Goal: Task Accomplishment & Management: Complete application form

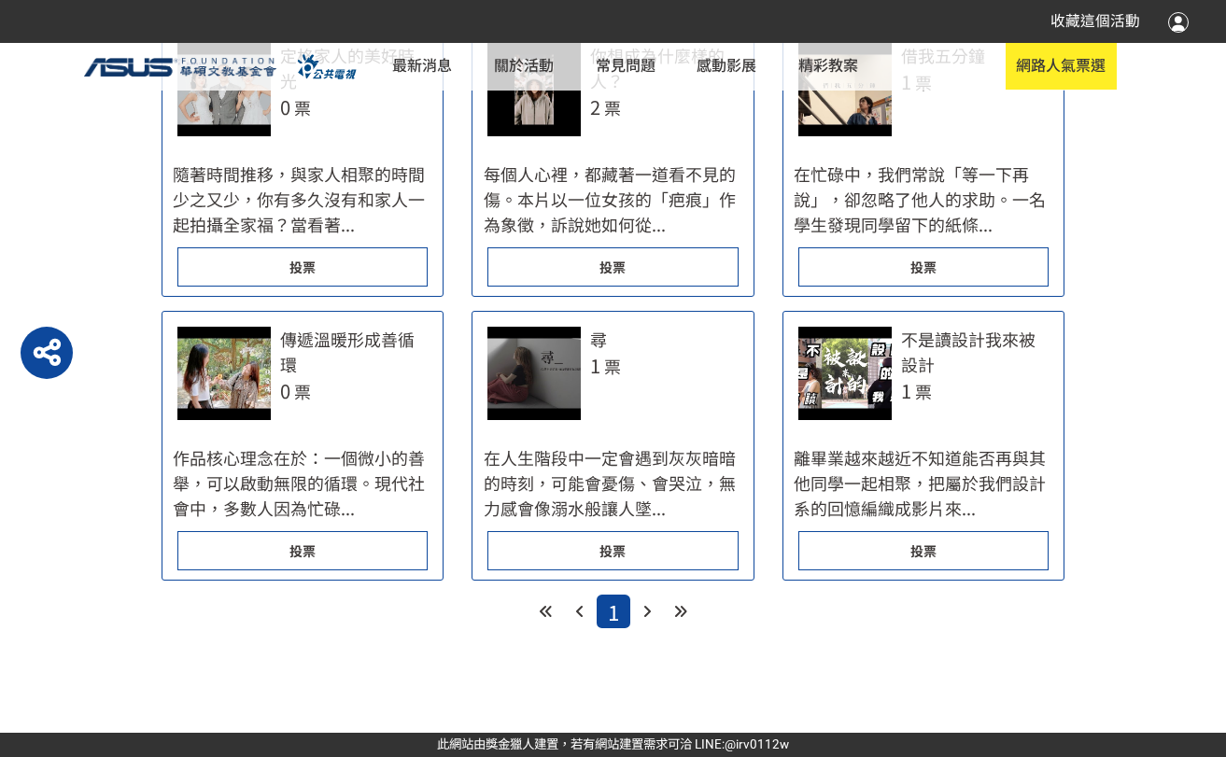
scroll to position [840, 0]
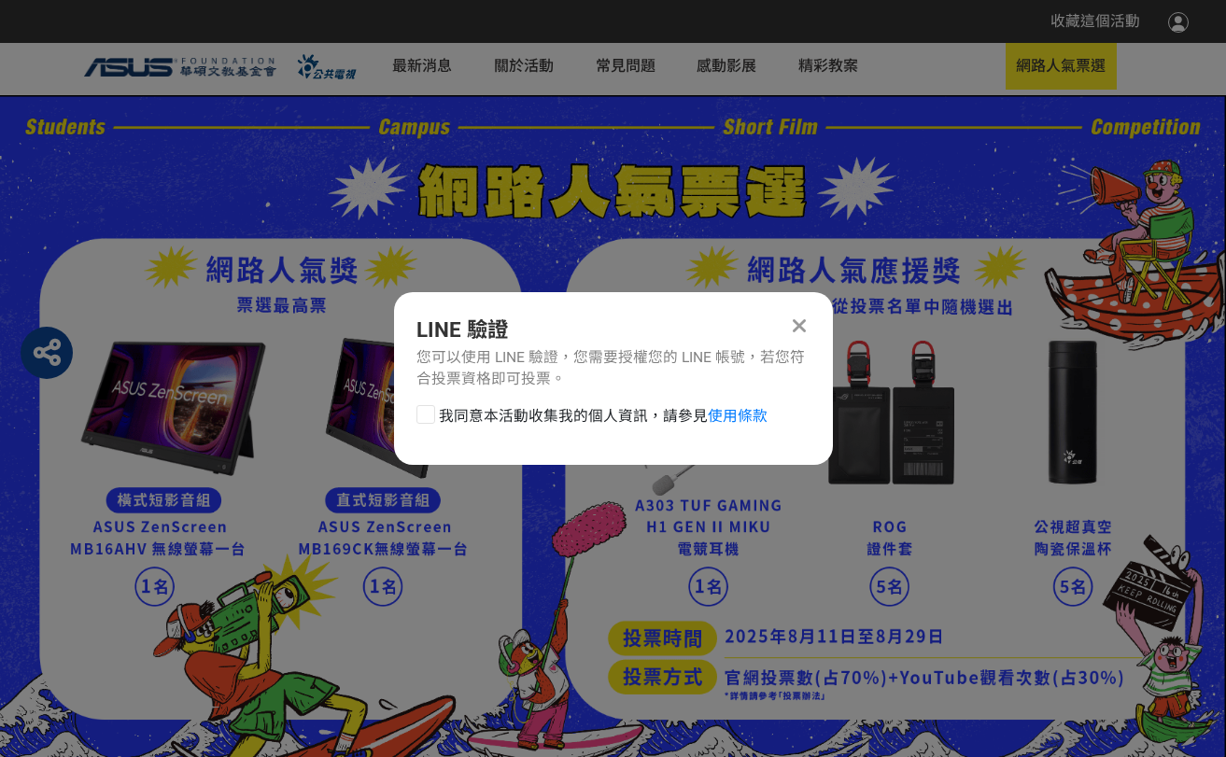
scroll to position [0, 0]
click at [429, 415] on div at bounding box center [425, 414] width 19 height 19
checkbox input "true"
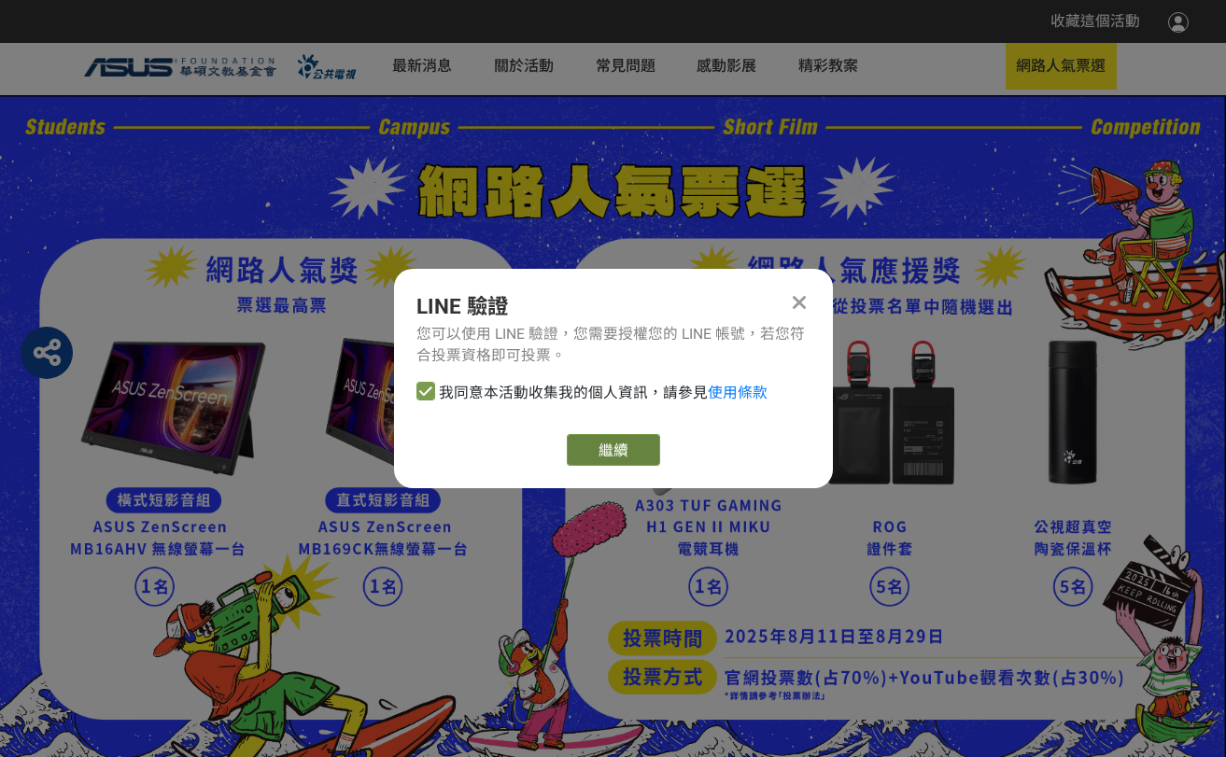
click at [605, 453] on link "繼續" at bounding box center [613, 450] width 93 height 32
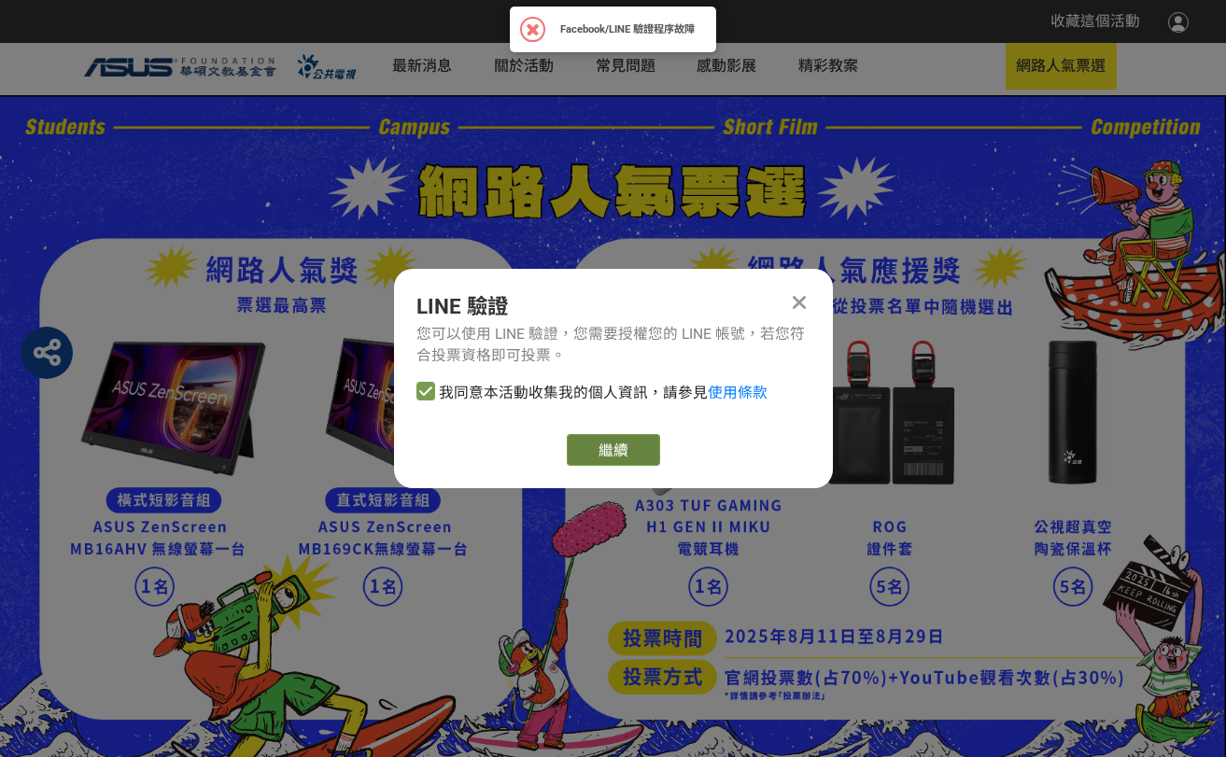
click at [630, 447] on link "繼續" at bounding box center [613, 450] width 93 height 32
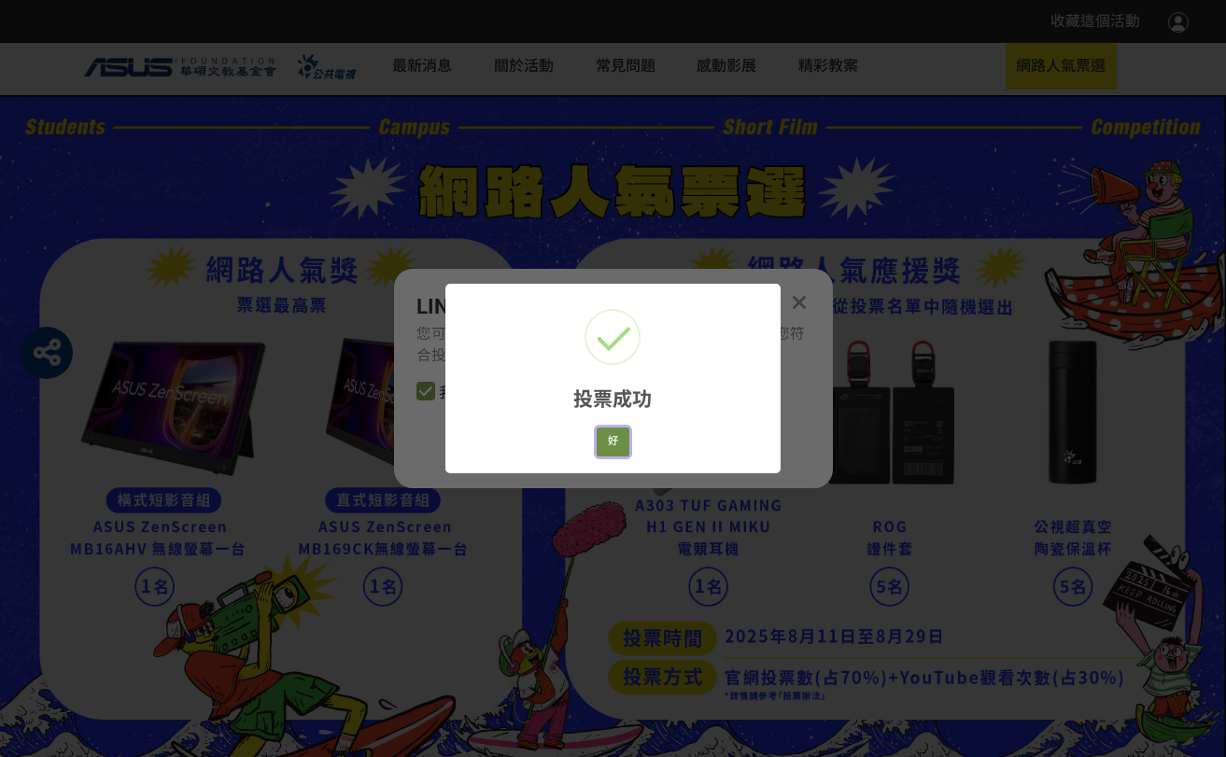
click at [616, 454] on button "好" at bounding box center [614, 442] width 34 height 29
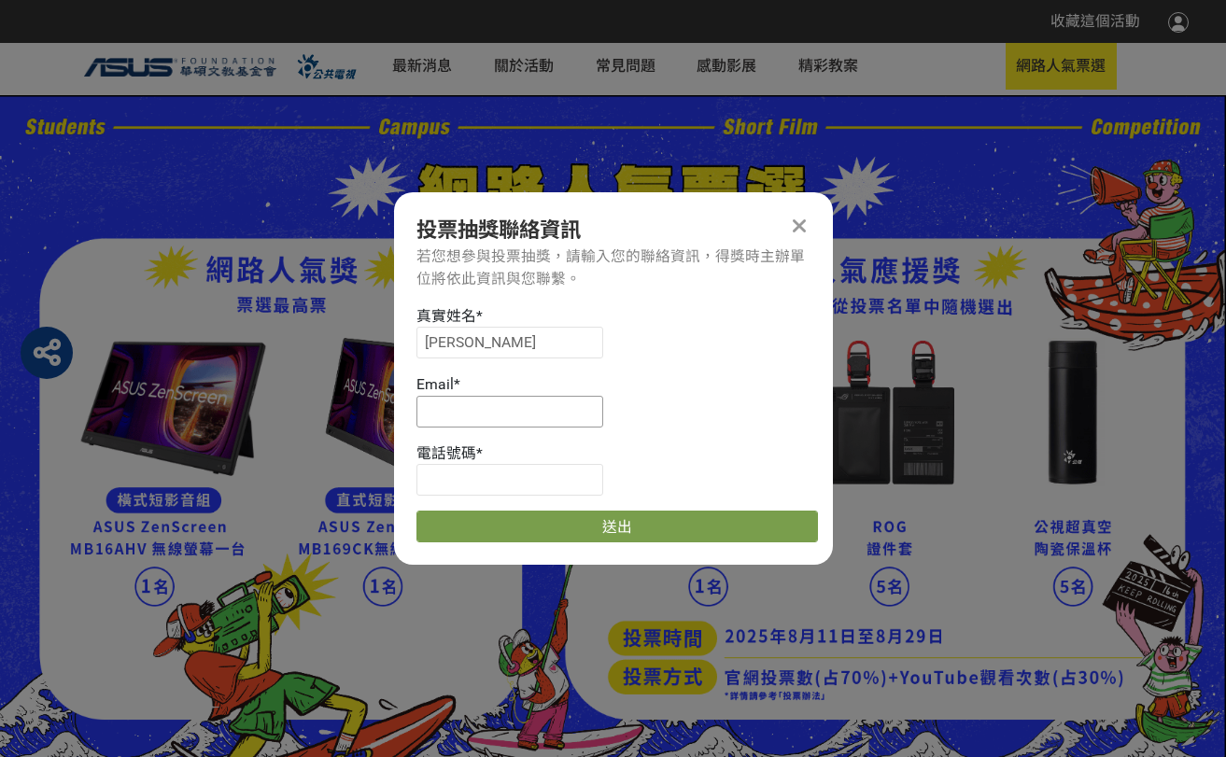
click at [483, 411] on input at bounding box center [509, 412] width 187 height 32
paste input "[EMAIL_ADDRESS][DOMAIN_NAME]"
type input "[EMAIL_ADDRESS][DOMAIN_NAME]"
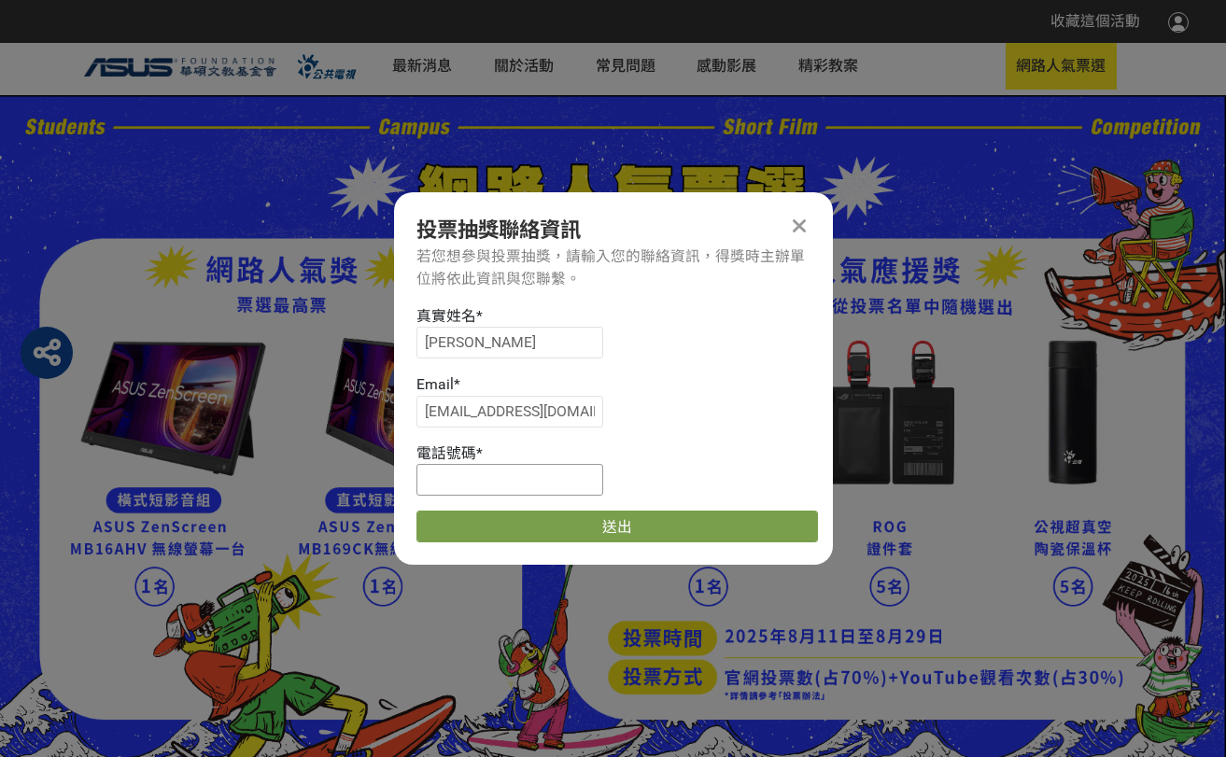
click at [507, 479] on input at bounding box center [509, 480] width 187 height 32
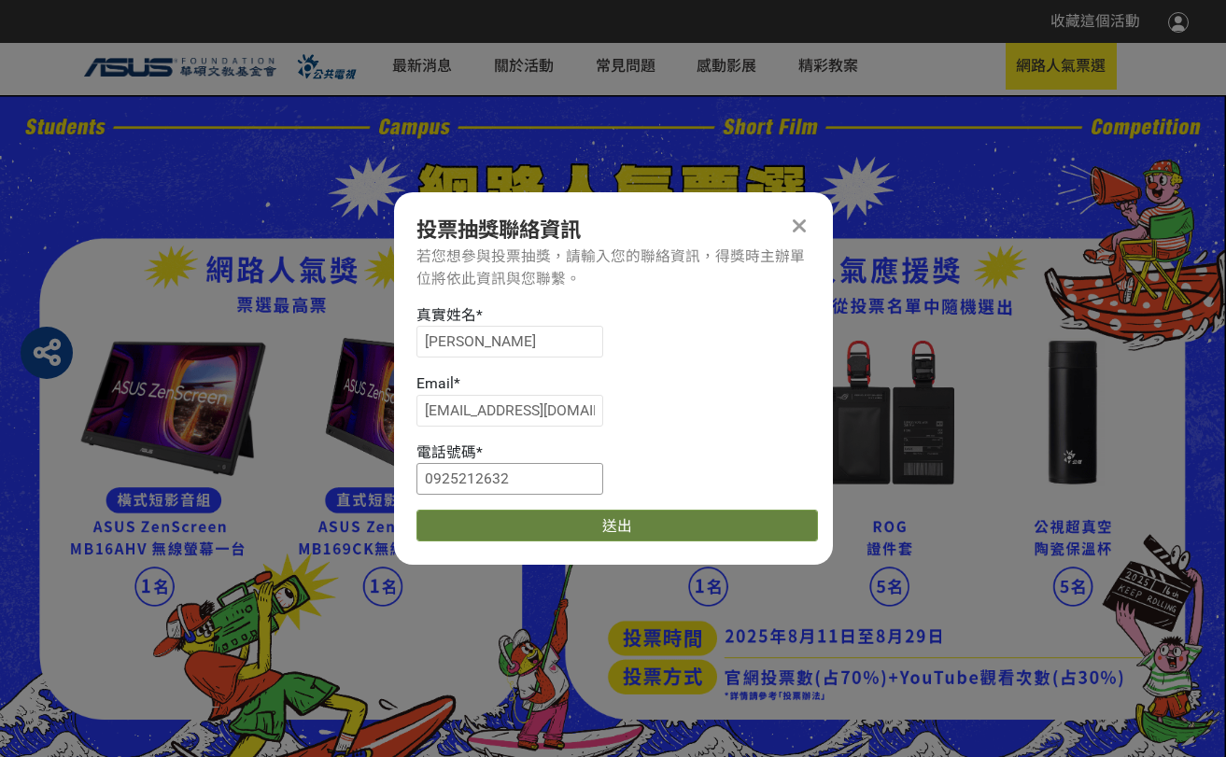
type input "0925212632"
click at [562, 528] on button "送出" at bounding box center [616, 526] width 401 height 32
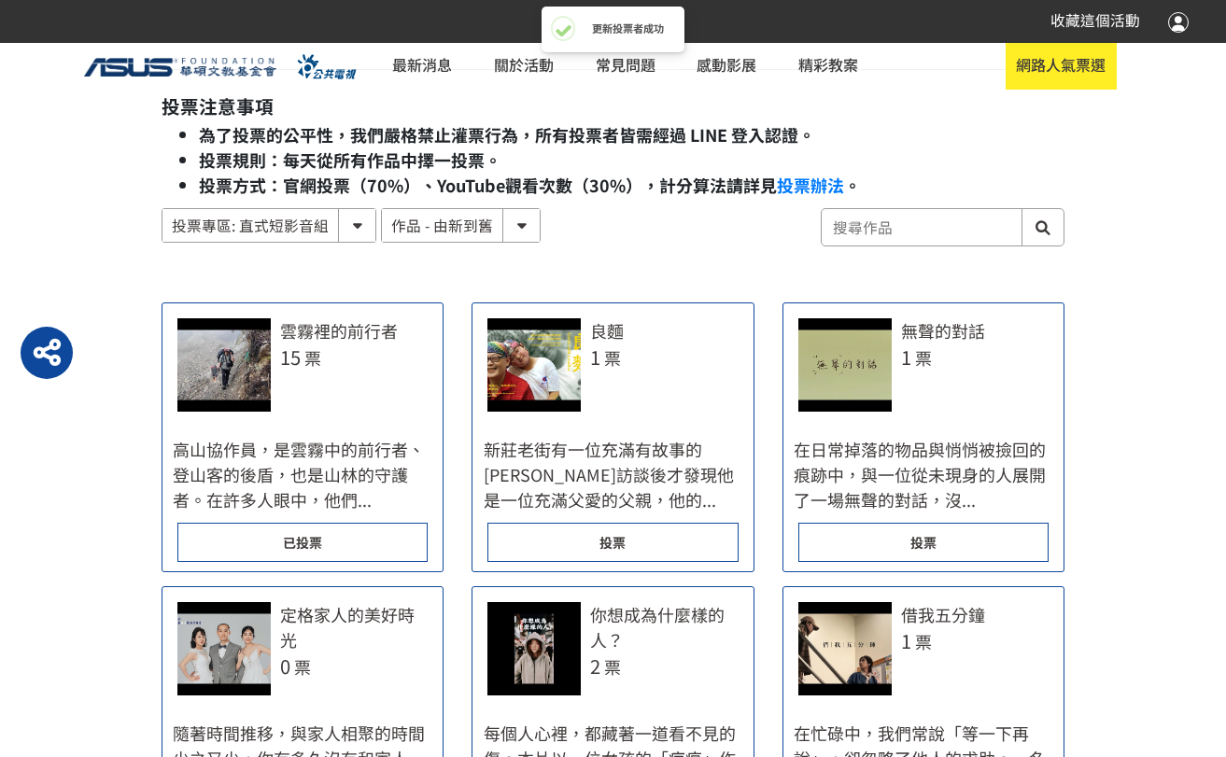
scroll to position [840, 0]
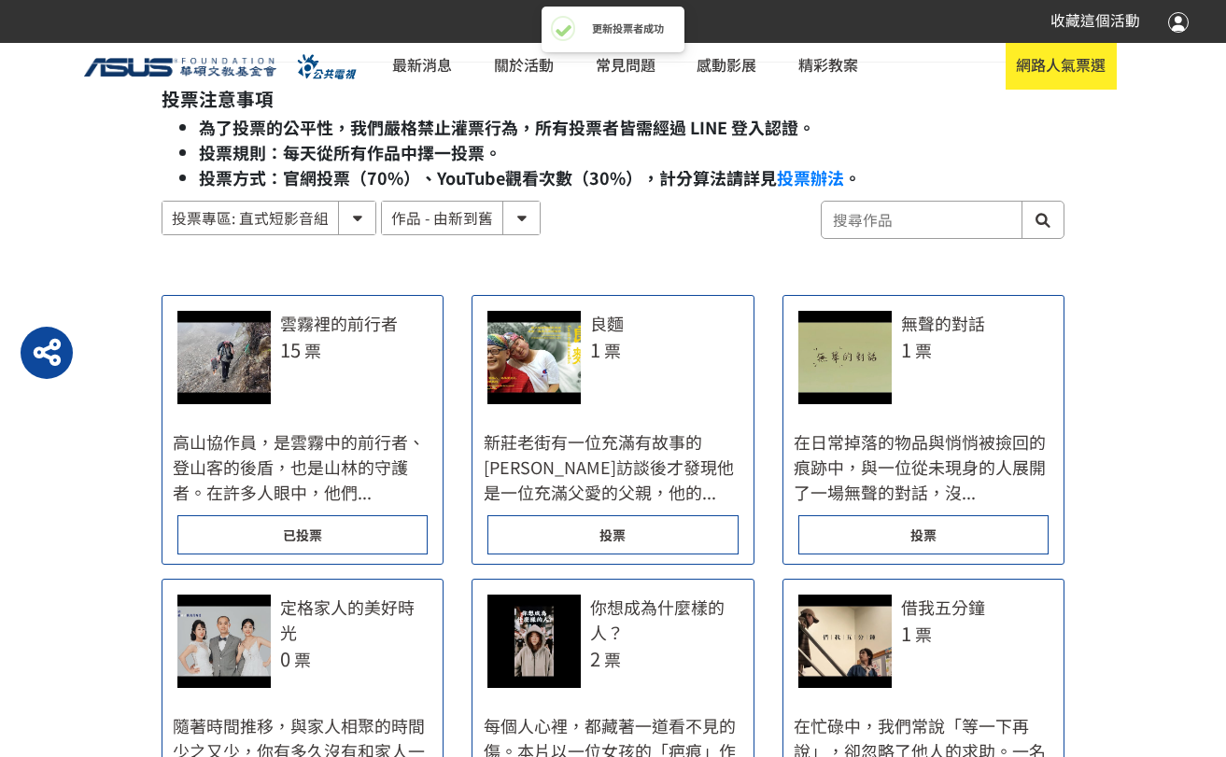
drag, startPoint x: 361, startPoint y: 220, endPoint x: 348, endPoint y: 228, distance: 15.1
click at [361, 220] on select "投票專區: 直式短影音組 投票專區: 橫式短影音組" at bounding box center [268, 218] width 213 height 33
select select "185122:185341:13161"
click at [162, 202] on select "投票專區: 直式短影音組 投票專區: 橫式短影音組" at bounding box center [268, 218] width 213 height 33
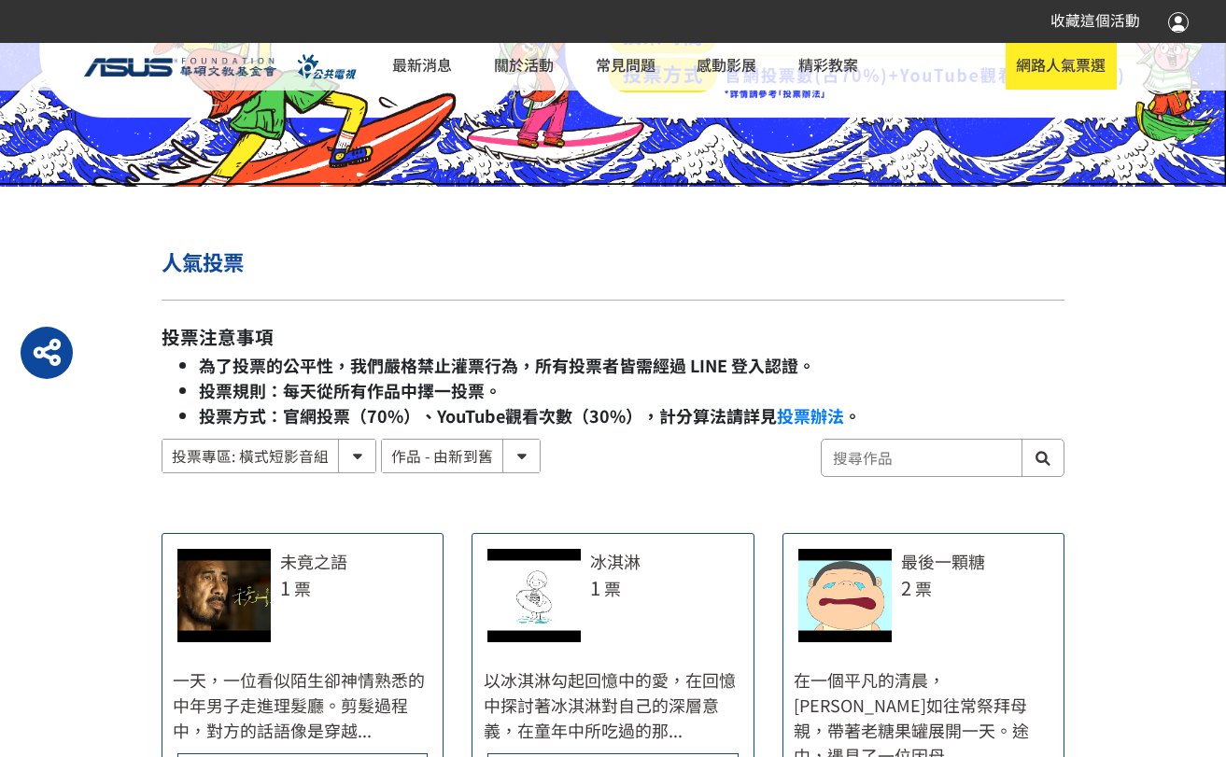
scroll to position [840, 0]
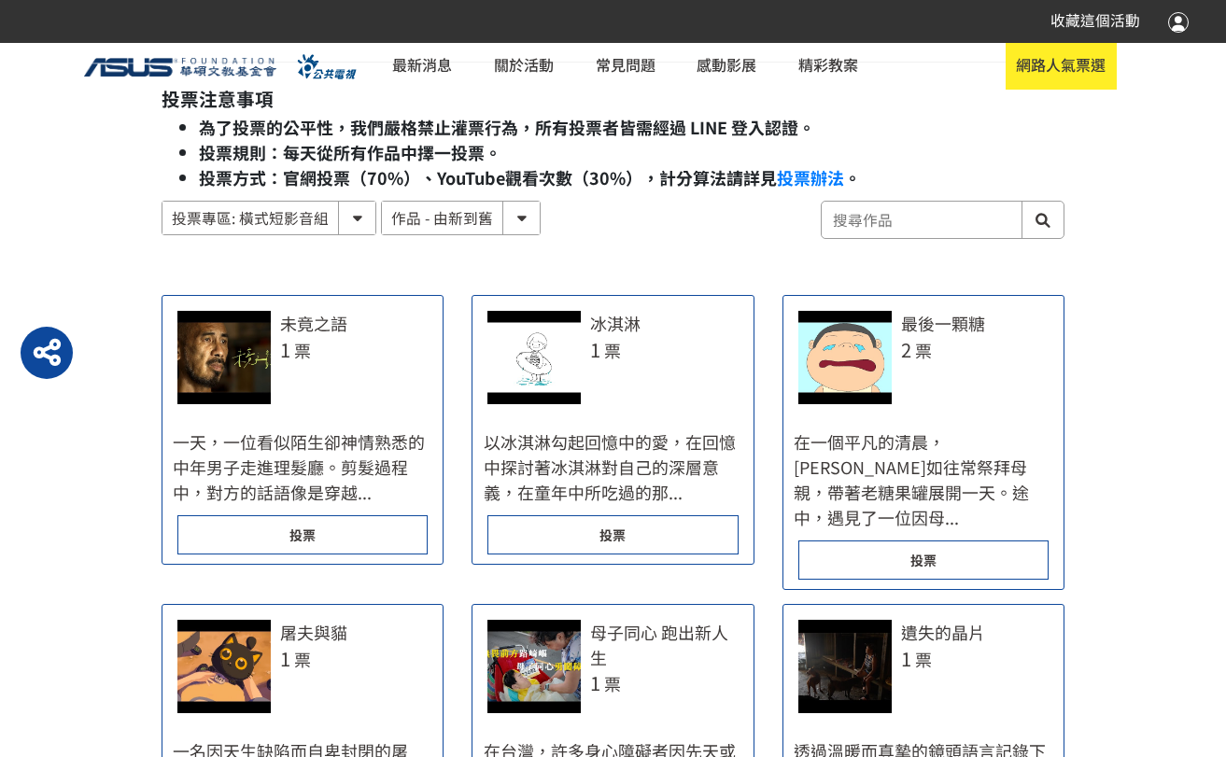
click at [512, 221] on select "作品 - 由新到舊 作品 - 由舊到新 票數 - 由多到少 票數 - 由少到多" at bounding box center [461, 218] width 158 height 33
select select "vote"
click at [382, 202] on select "作品 - 由新到舊 作品 - 由舊到新 票數 - 由多到少 票數 - 由少到多" at bounding box center [461, 218] width 158 height 33
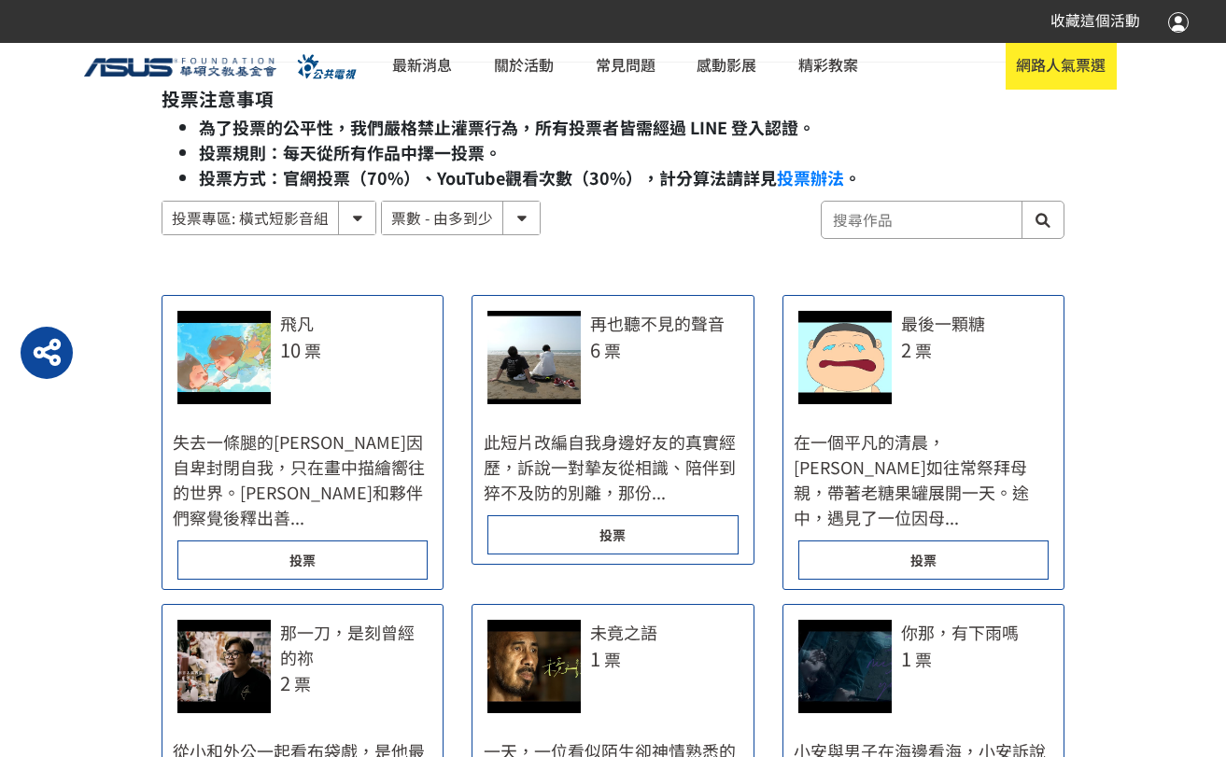
click at [359, 541] on div "投票" at bounding box center [302, 560] width 250 height 39
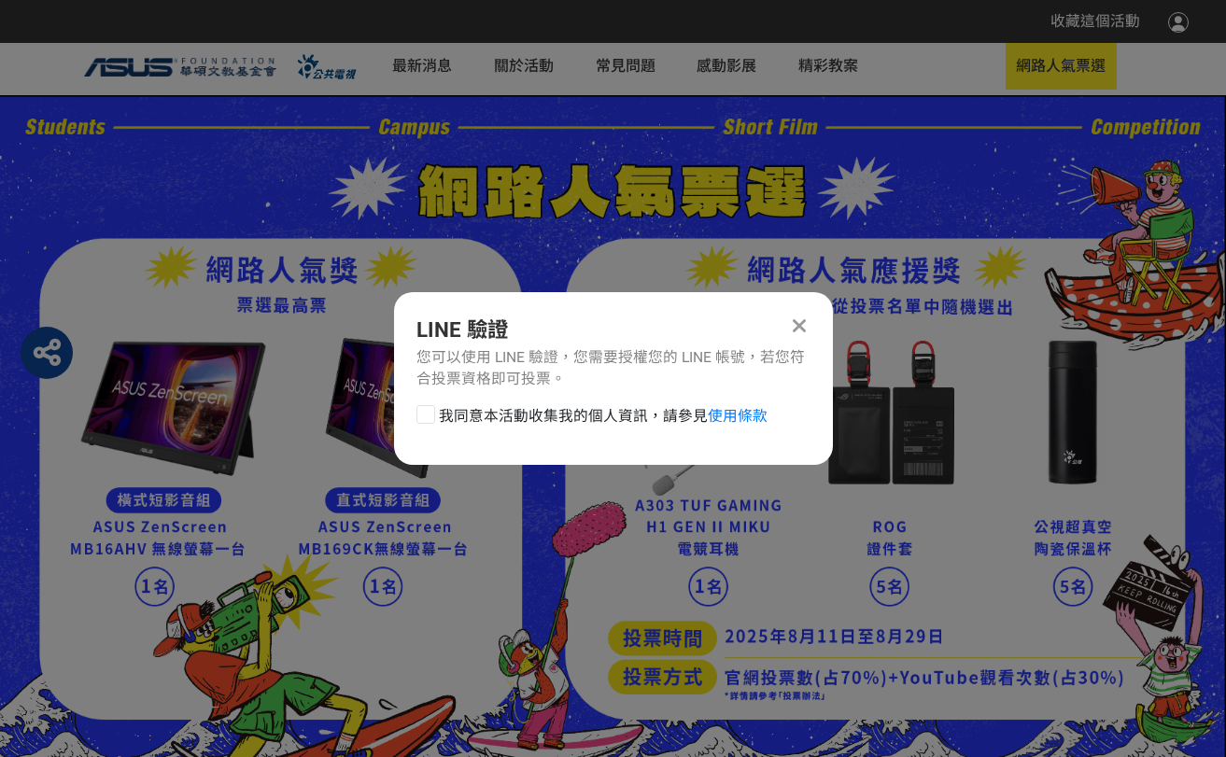
click at [425, 423] on div at bounding box center [425, 414] width 19 height 19
checkbox input "true"
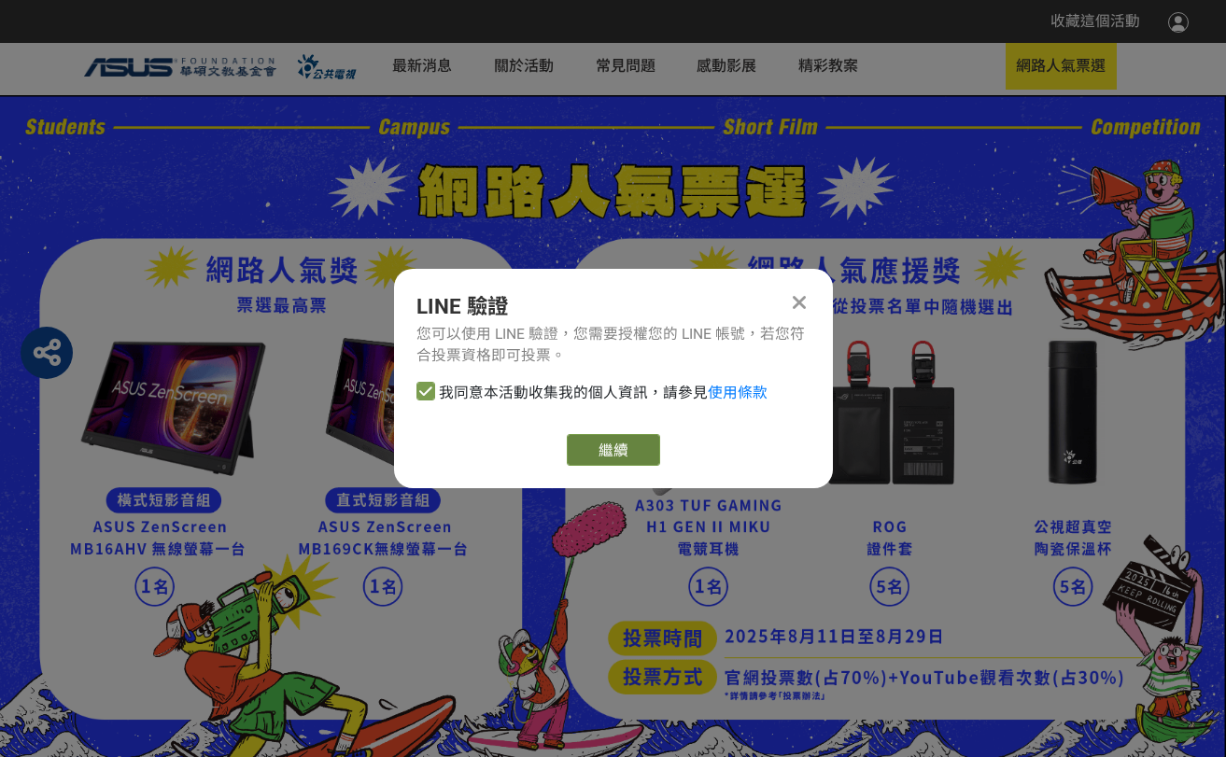
click at [617, 451] on link "繼續" at bounding box center [613, 450] width 93 height 32
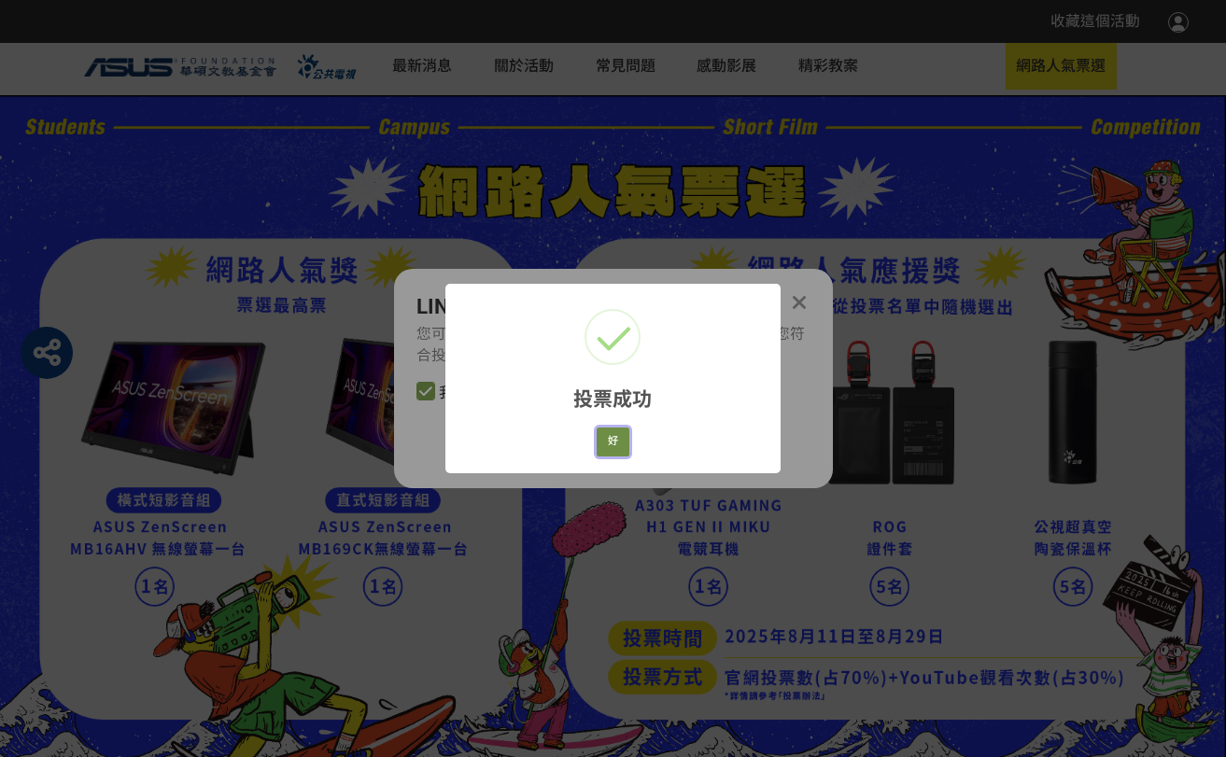
click at [618, 440] on button "好" at bounding box center [614, 442] width 34 height 29
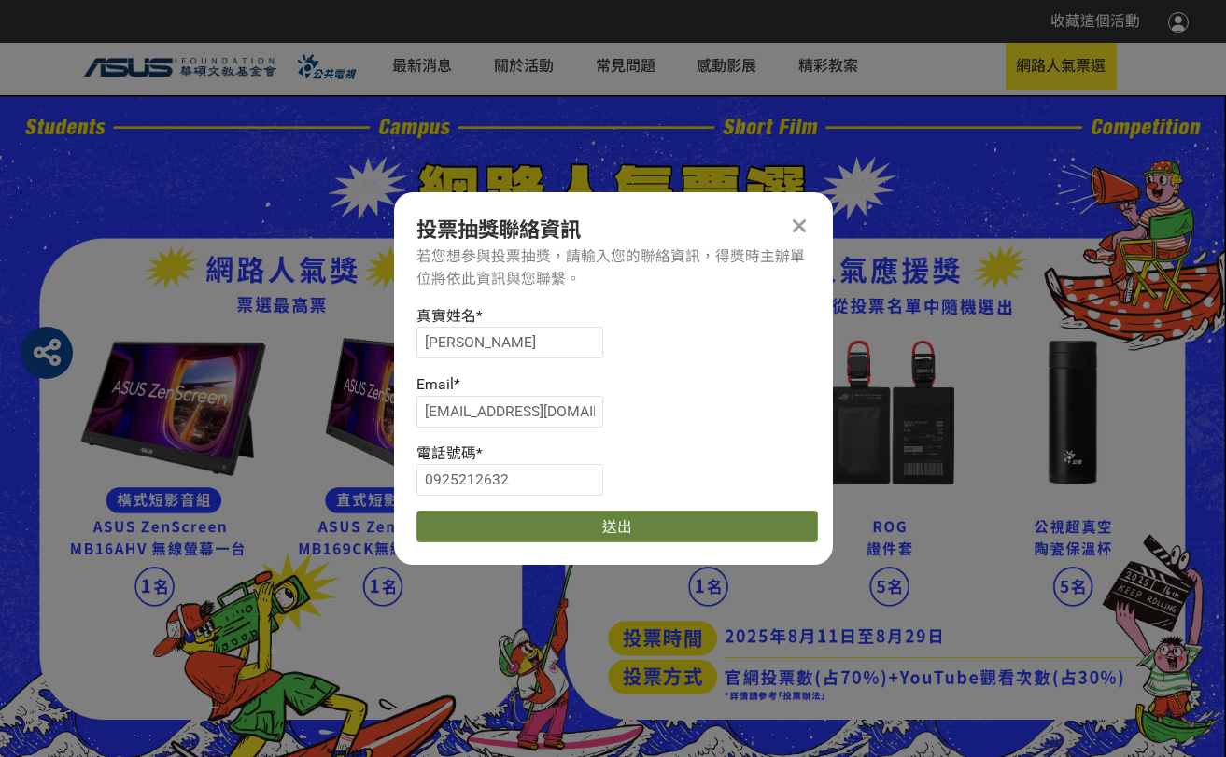
click at [532, 521] on button "送出" at bounding box center [616, 527] width 401 height 32
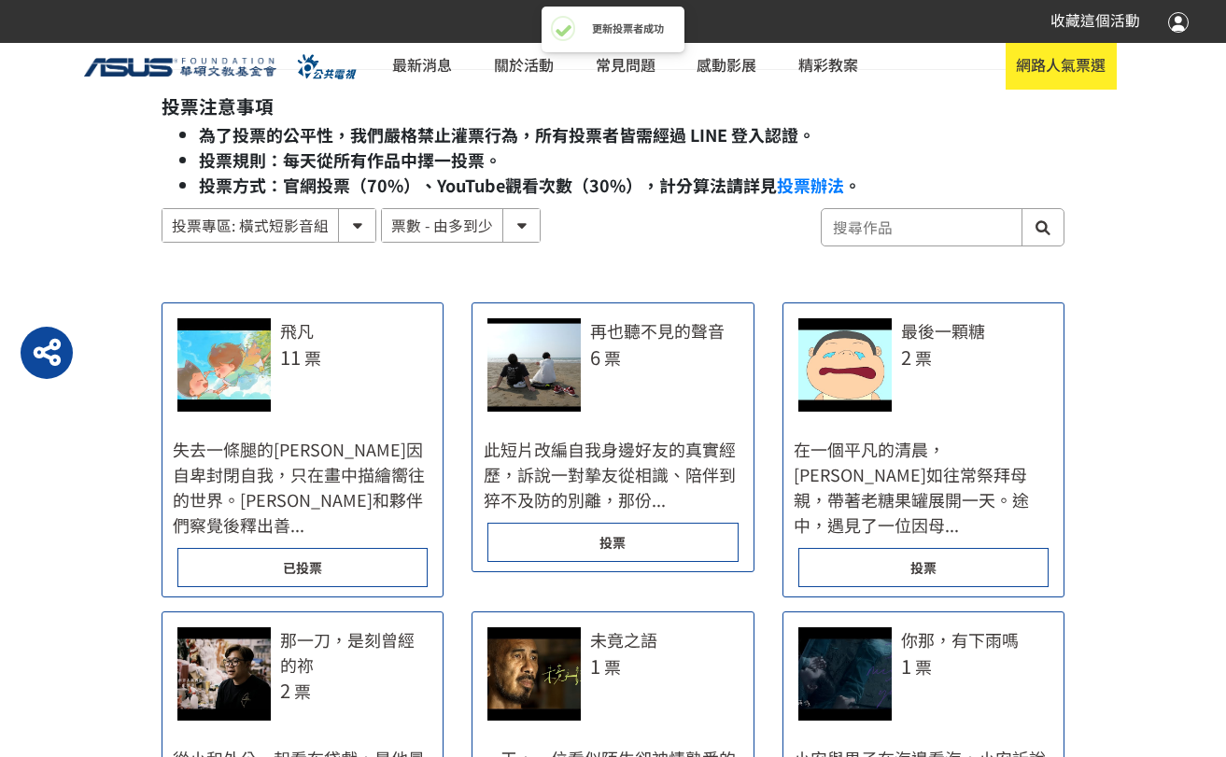
scroll to position [840, 0]
